Goal: Check status

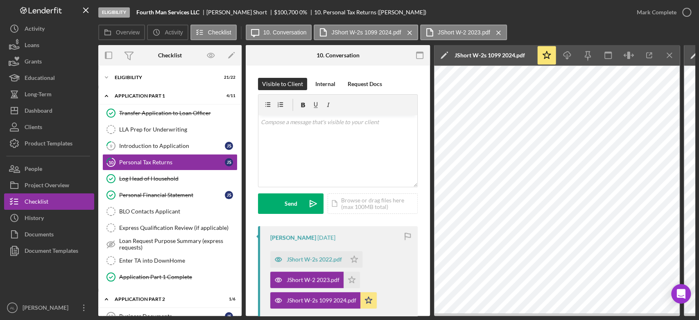
scroll to position [87, 0]
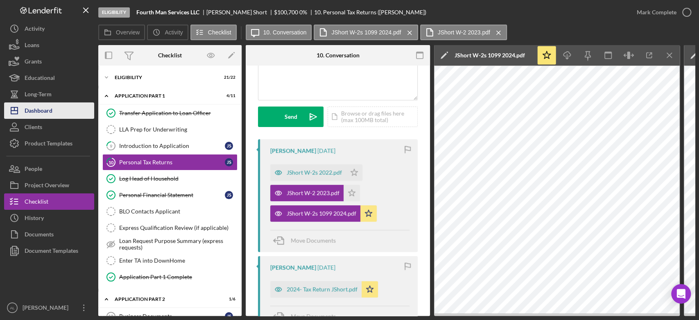
click at [57, 112] on button "Icon/Dashboard Dashboard" at bounding box center [49, 110] width 90 height 16
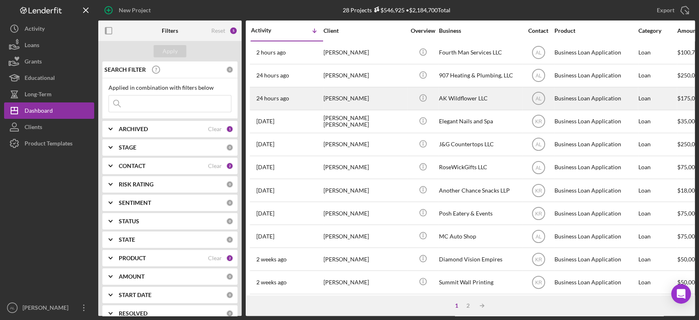
click at [294, 100] on div "24 hours ago [PERSON_NAME]" at bounding box center [287, 99] width 72 height 22
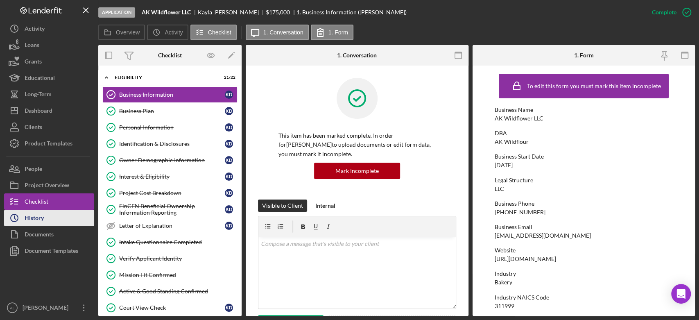
click at [53, 215] on button "Icon/History History" at bounding box center [49, 218] width 90 height 16
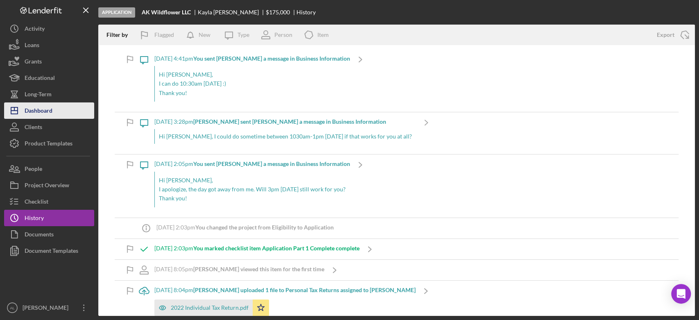
click at [63, 117] on button "Icon/Dashboard Dashboard" at bounding box center [49, 110] width 90 height 16
